Goal: Navigation & Orientation: Find specific page/section

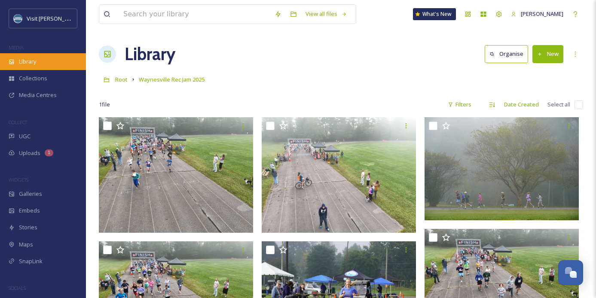
click at [41, 56] on div "Library" at bounding box center [43, 61] width 86 height 17
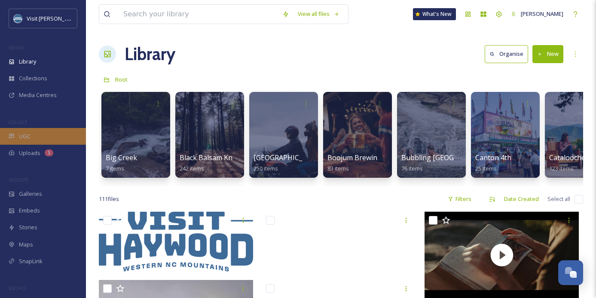
click at [42, 134] on div "UGC" at bounding box center [43, 136] width 86 height 17
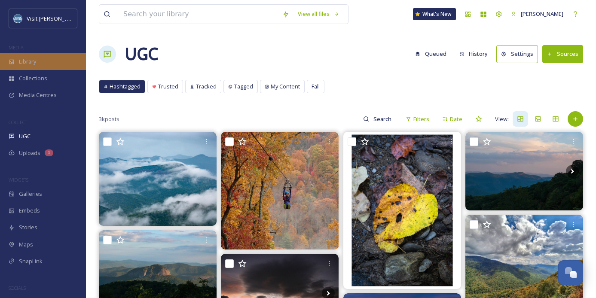
click at [36, 60] on span "Library" at bounding box center [27, 62] width 17 height 8
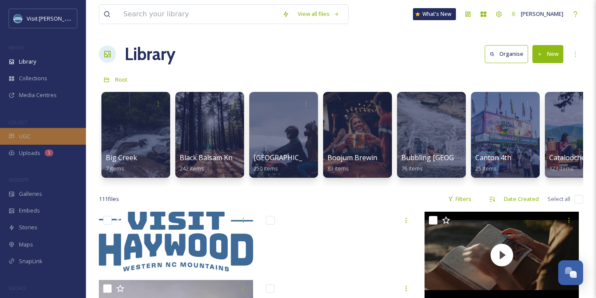
click at [60, 138] on div "UGC" at bounding box center [43, 136] width 86 height 17
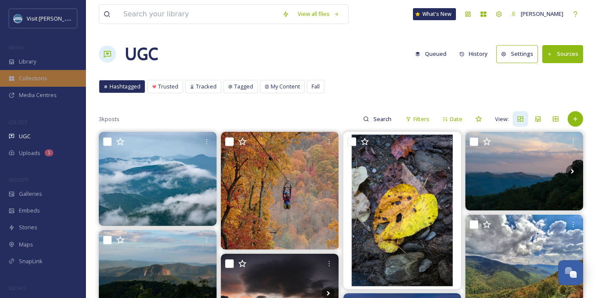
click at [39, 81] on span "Collections" at bounding box center [33, 78] width 28 height 8
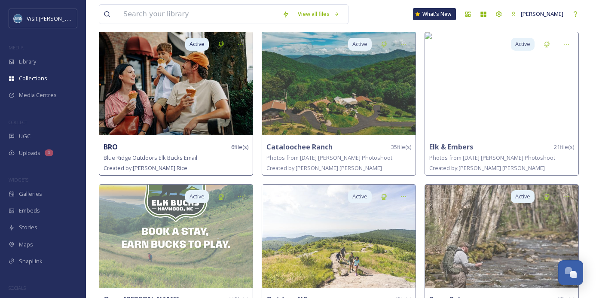
scroll to position [83, 0]
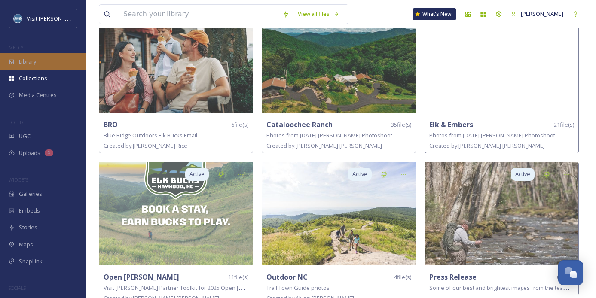
click at [44, 63] on div "Library" at bounding box center [43, 61] width 86 height 17
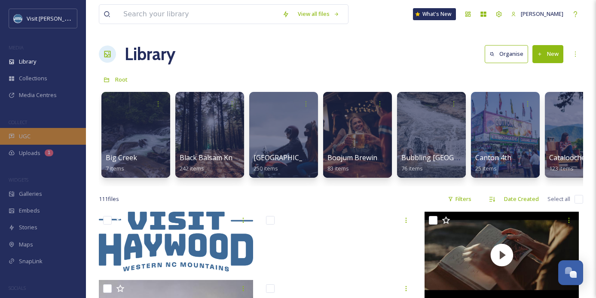
click at [52, 132] on div "UGC" at bounding box center [43, 136] width 86 height 17
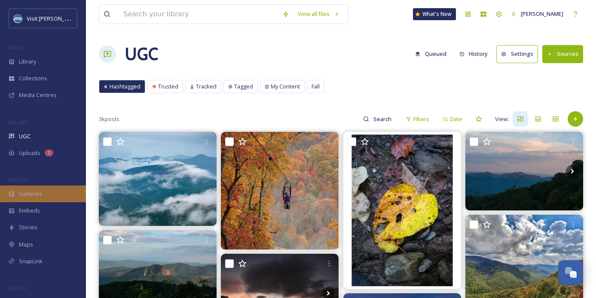
click at [43, 194] on div "Galleries" at bounding box center [43, 194] width 86 height 17
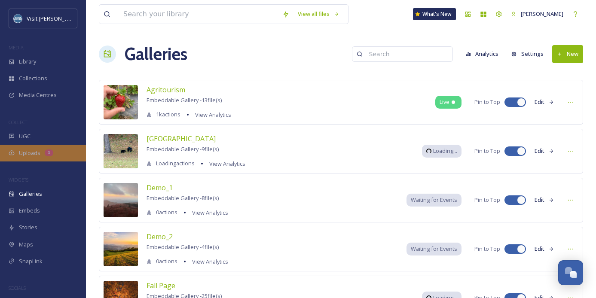
click at [41, 151] on div "Uploads 1" at bounding box center [43, 153] width 86 height 17
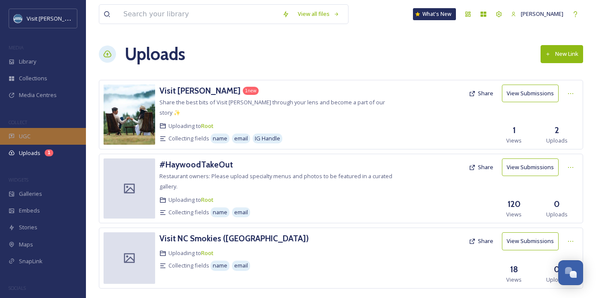
click at [33, 138] on div "UGC" at bounding box center [43, 136] width 86 height 17
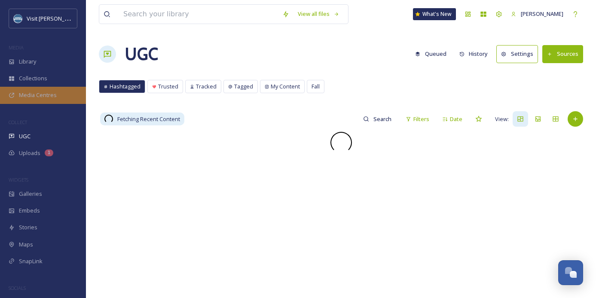
click at [30, 95] on span "Media Centres" at bounding box center [38, 95] width 38 height 8
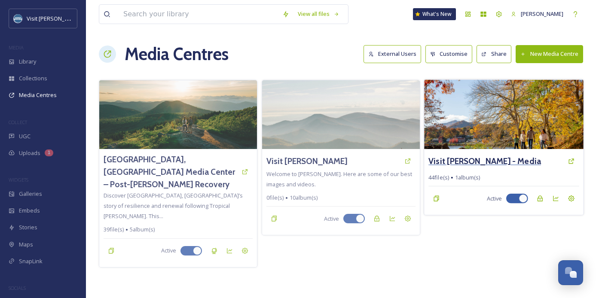
click at [475, 163] on h3 "Visit [PERSON_NAME] - Media" at bounding box center [485, 161] width 113 height 12
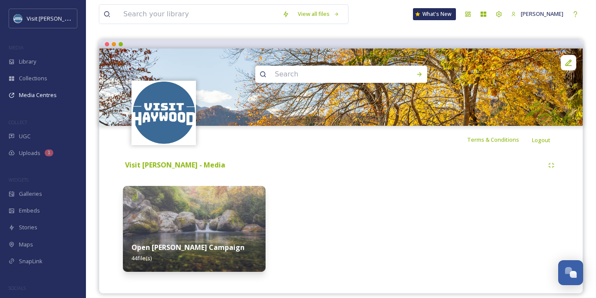
scroll to position [74, 0]
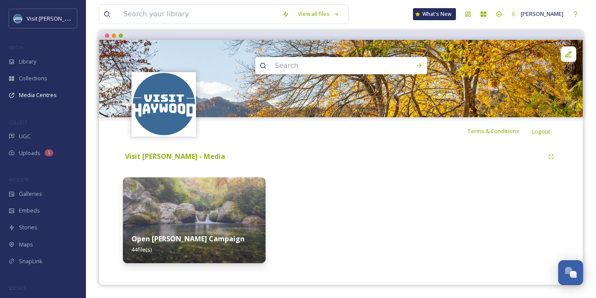
click at [231, 220] on img at bounding box center [194, 221] width 143 height 86
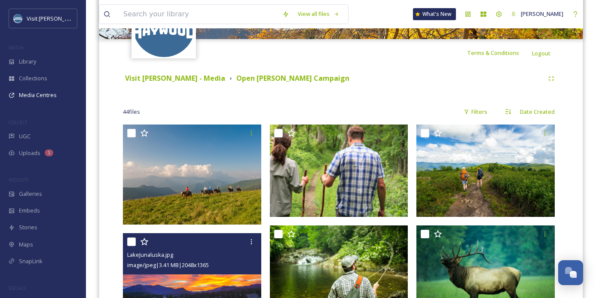
scroll to position [96, 0]
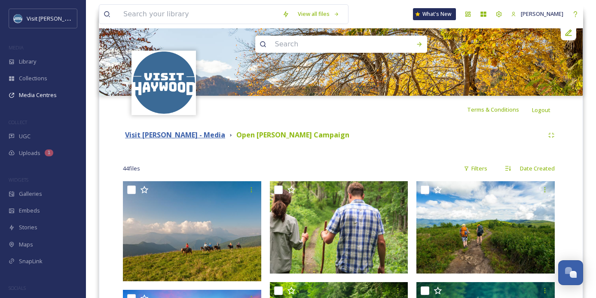
click at [187, 132] on strong "Visit [PERSON_NAME] - Media" at bounding box center [175, 134] width 100 height 9
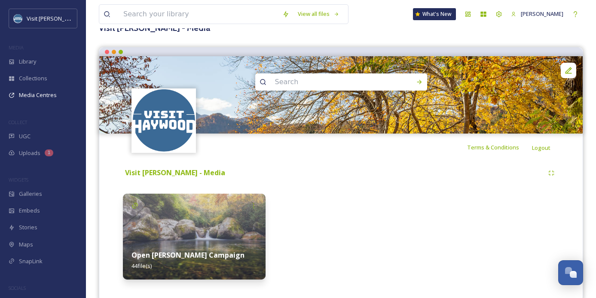
scroll to position [70, 0]
